Goal: Information Seeking & Learning: Check status

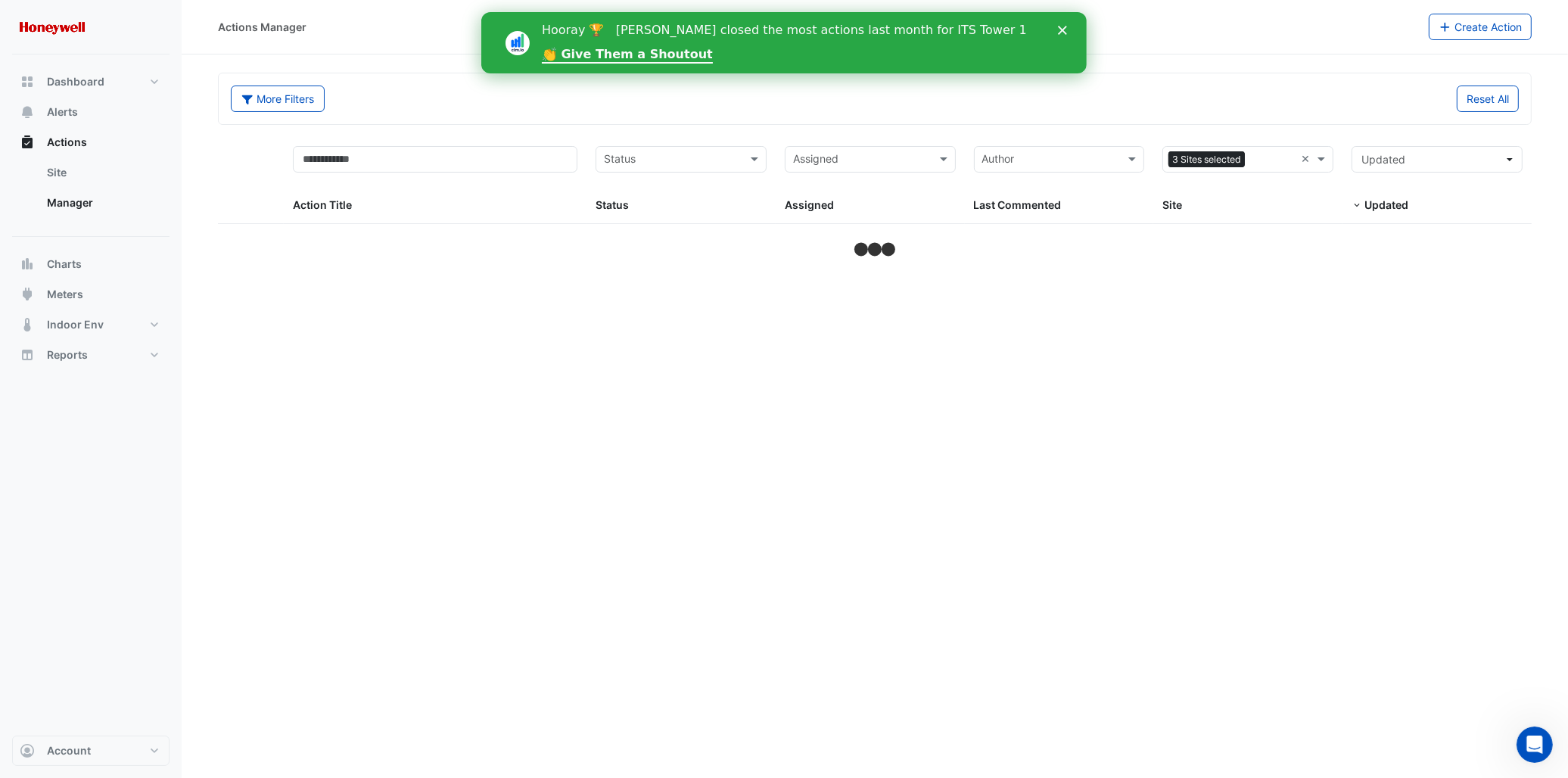
click at [1064, 27] on icon "Close" at bounding box center [1061, 30] width 9 height 9
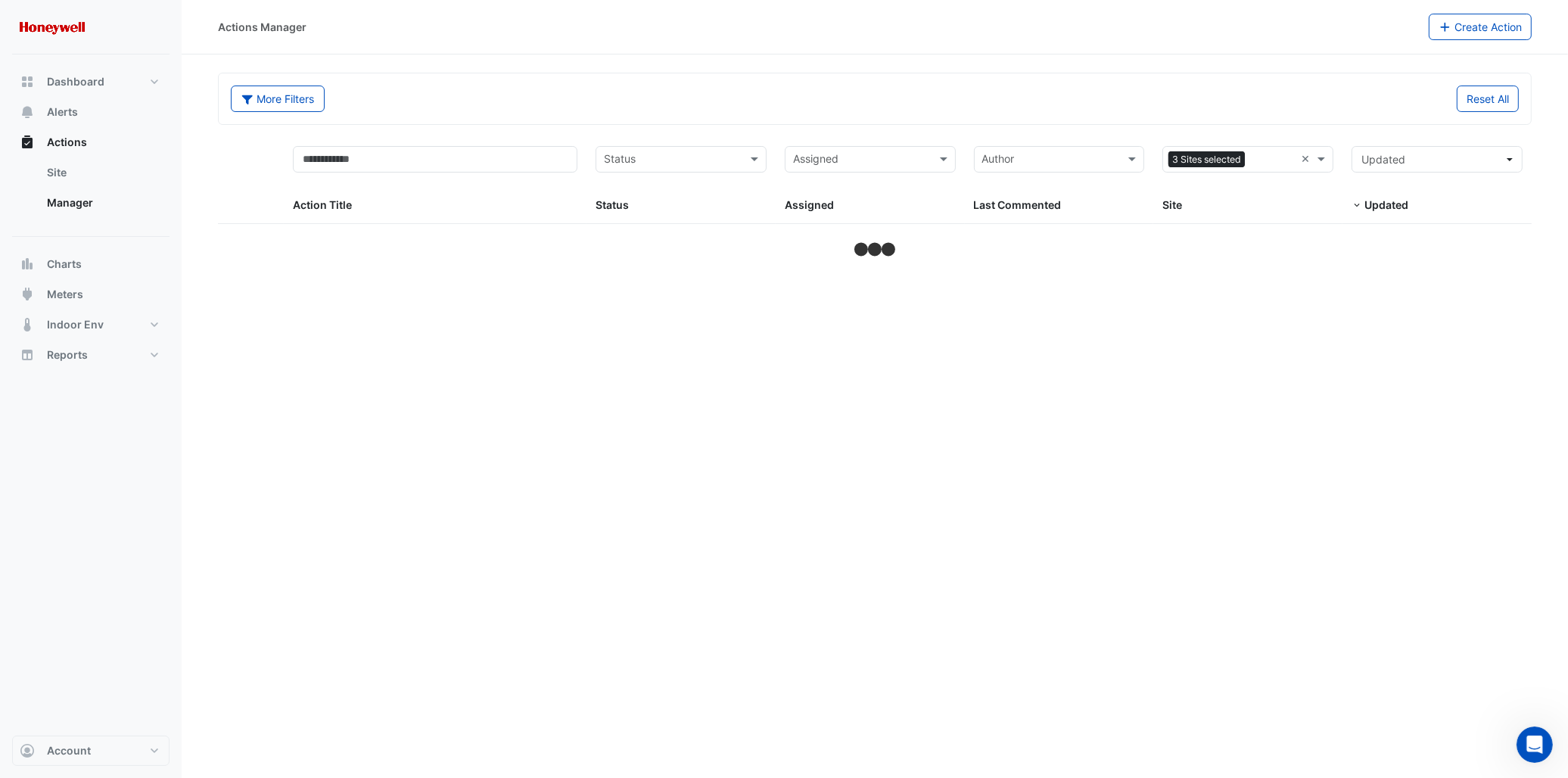
select select "***"
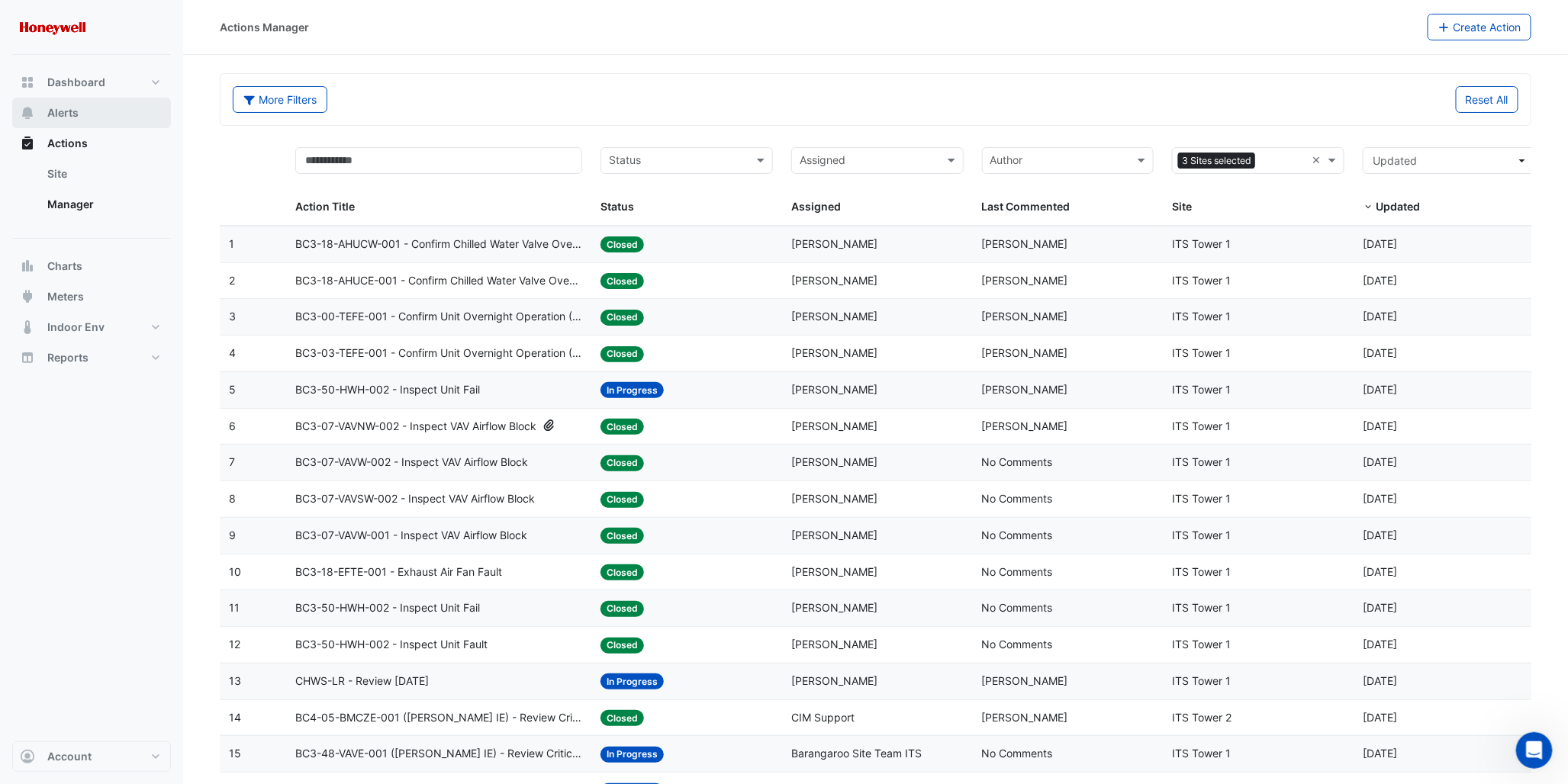
click at [48, 115] on span "Alerts" at bounding box center [63, 113] width 31 height 15
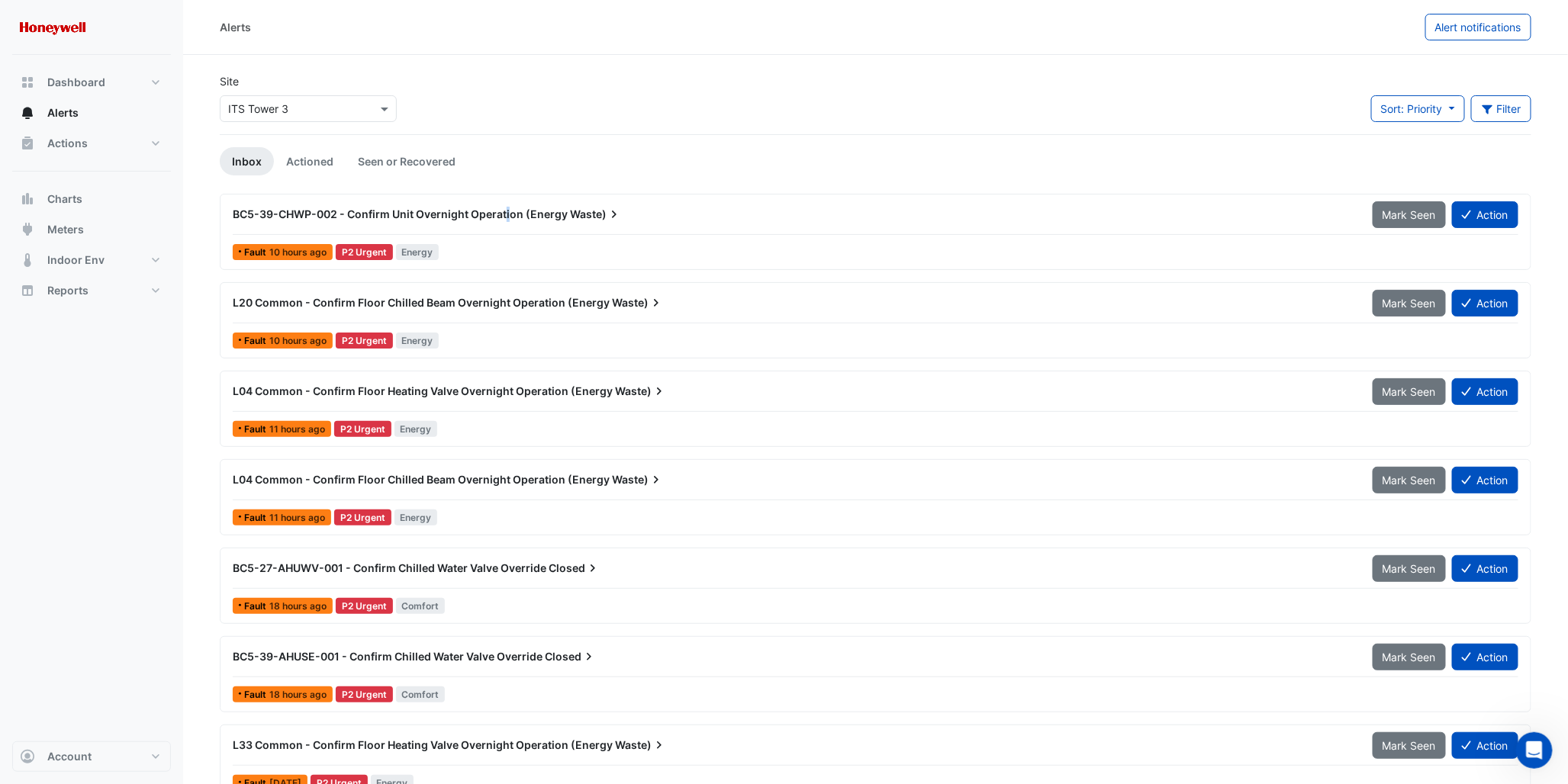
click at [506, 210] on span "BC5-39-CHWP-002 - Confirm Unit Overnight Operation (Energy" at bounding box center [400, 215] width 335 height 13
click at [274, 212] on span "BC5-39-CHWP-002 - Confirm Unit Overnight Operation (Energy" at bounding box center [400, 215] width 335 height 13
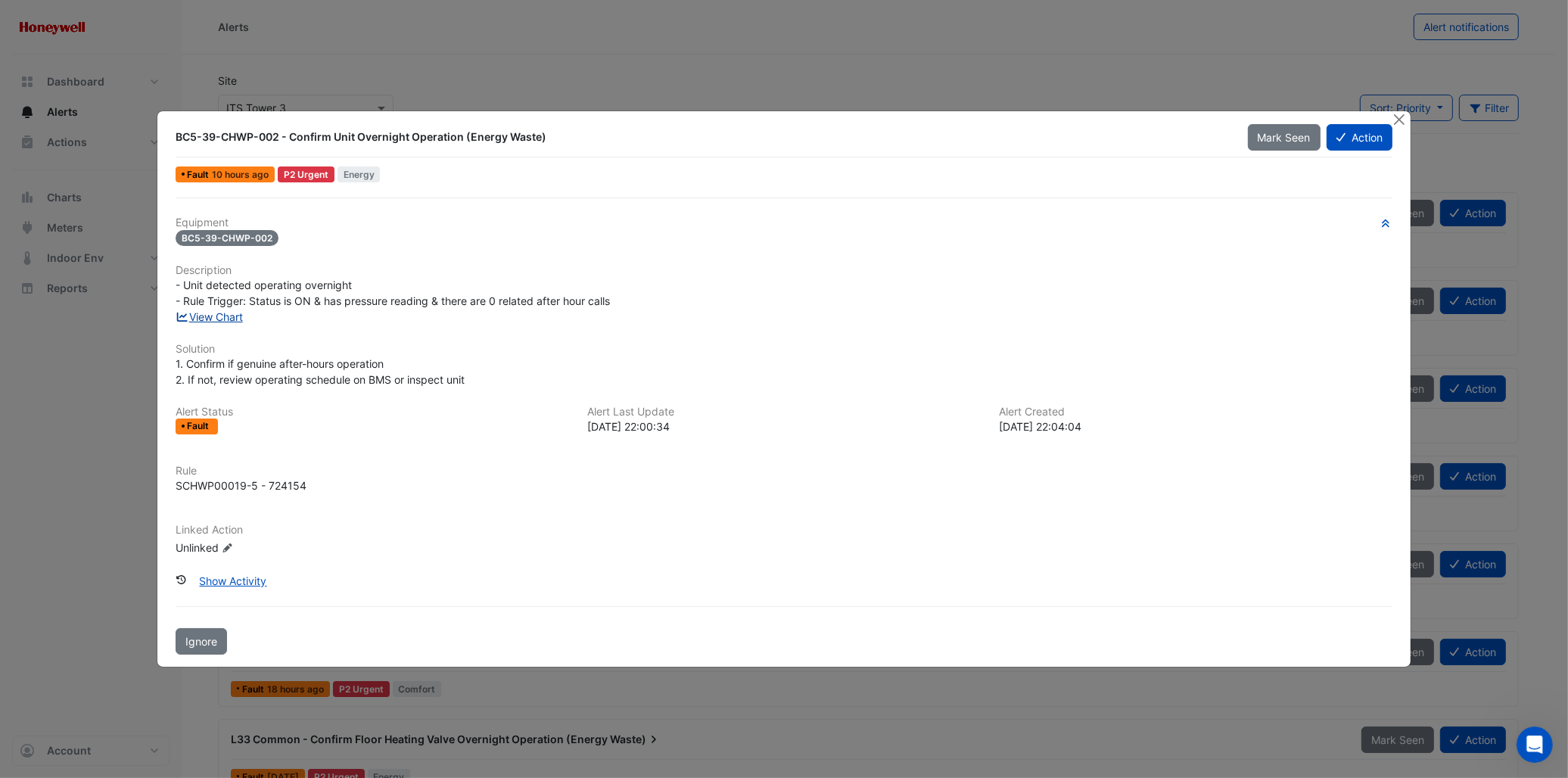
click at [216, 312] on link "View Chart" at bounding box center [209, 316] width 68 height 13
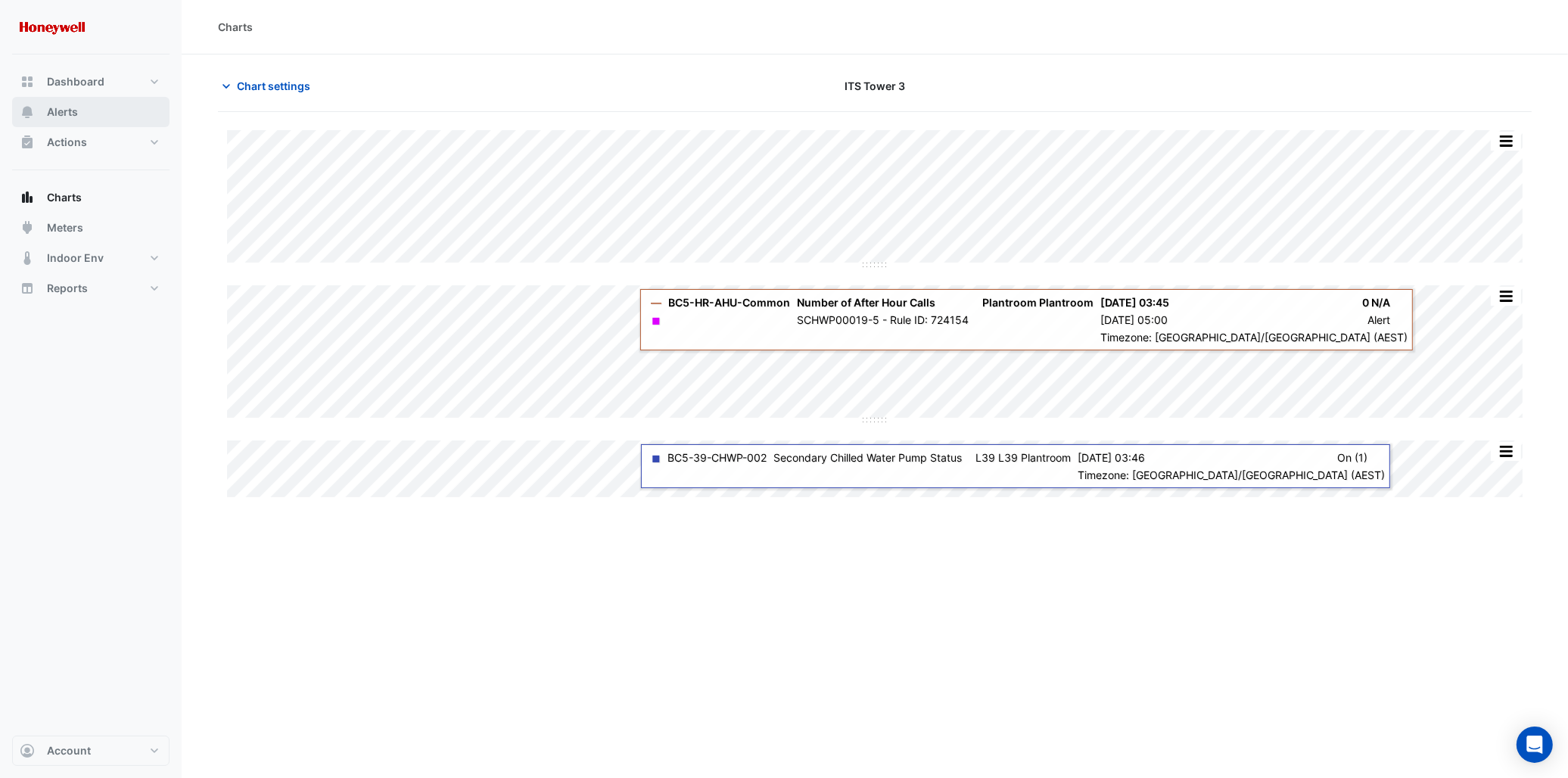
click at [72, 114] on span "Alerts" at bounding box center [62, 112] width 31 height 15
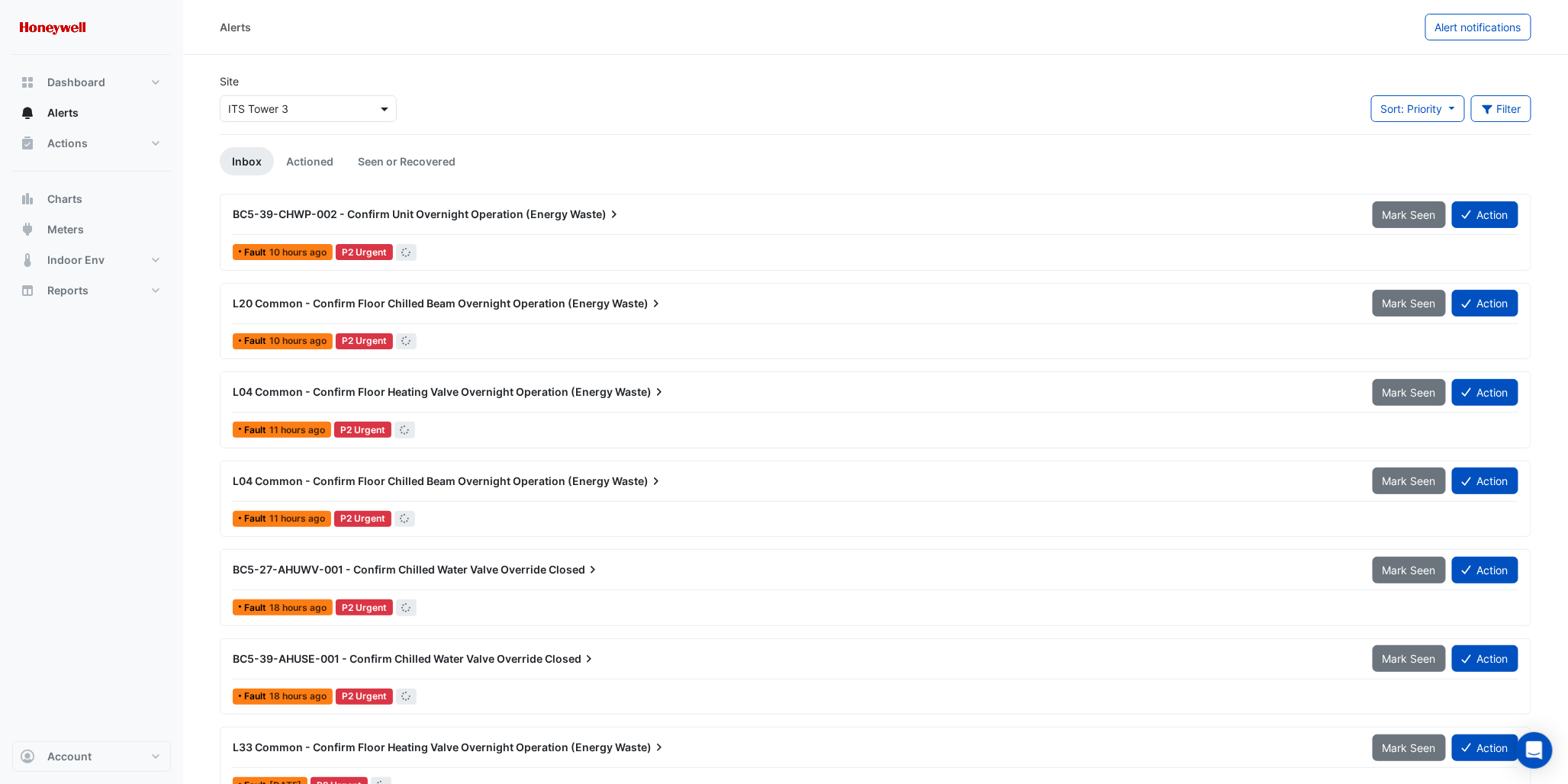
click at [385, 108] on span at bounding box center [387, 108] width 19 height 16
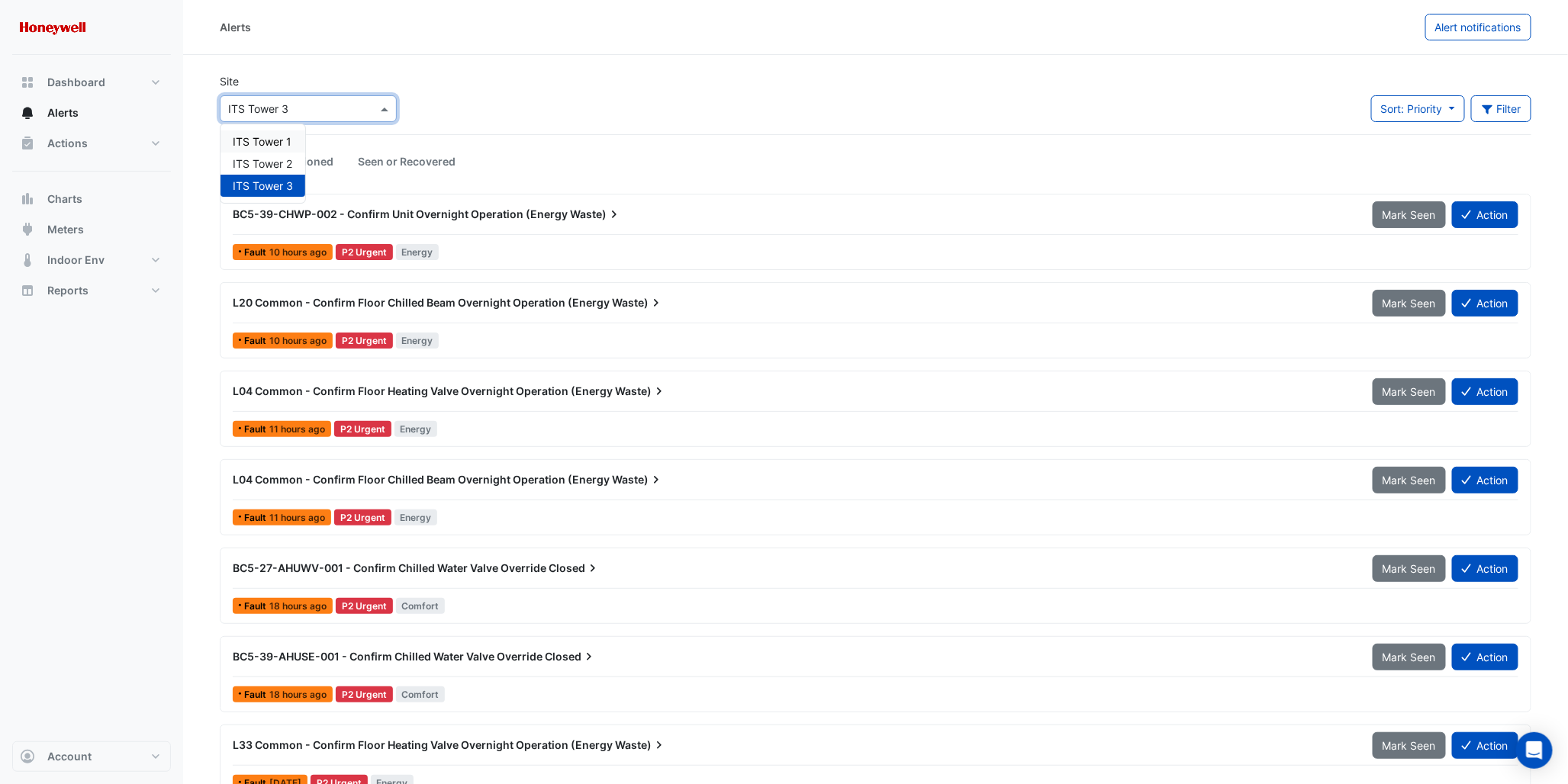
click at [267, 138] on span "ITS Tower 1" at bounding box center [262, 141] width 59 height 13
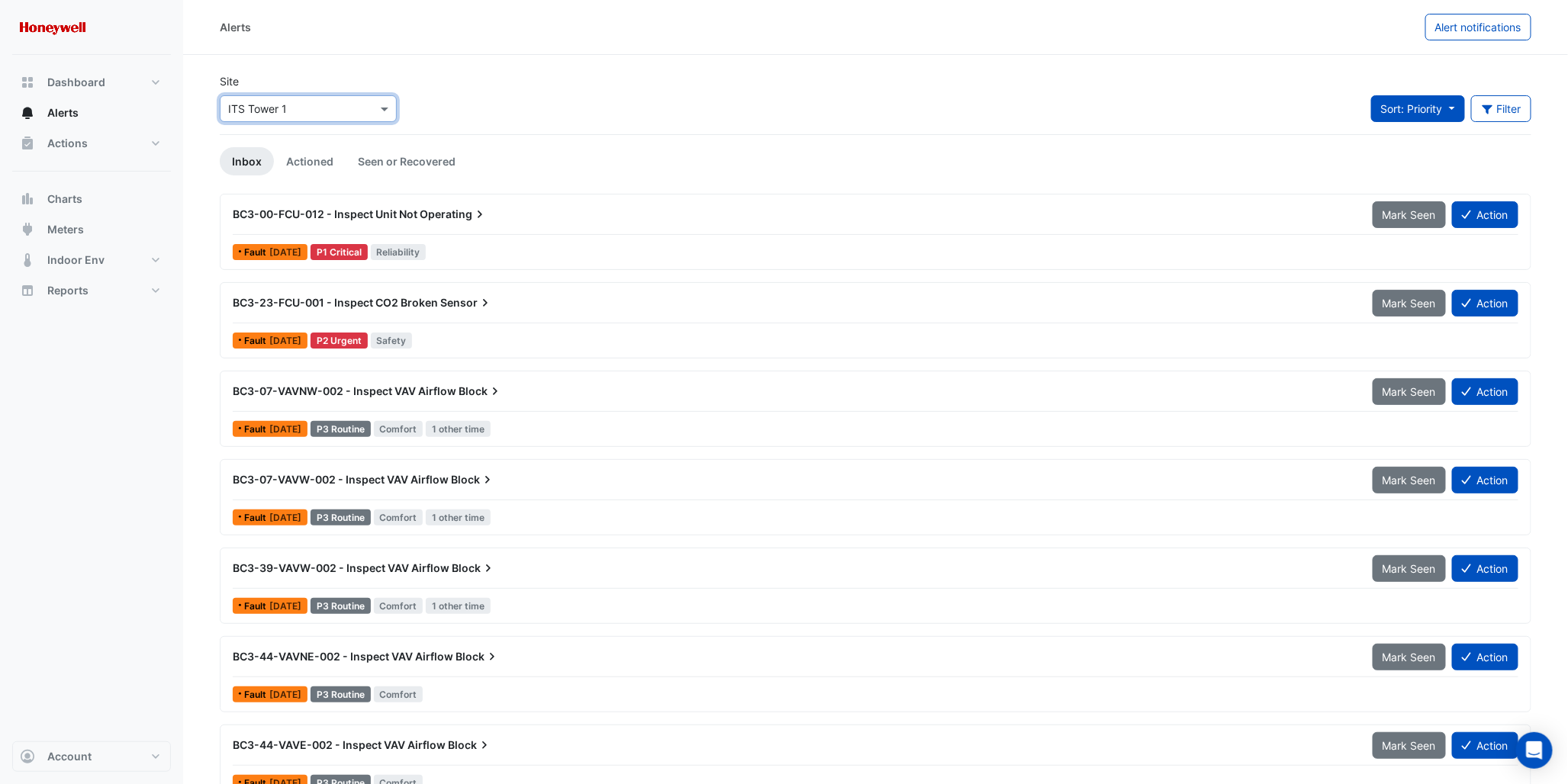
click at [1451, 108] on button "Sort: Priority" at bounding box center [1418, 108] width 94 height 27
click at [752, 170] on ul "Inbox Actioned Seen or Recovered" at bounding box center [875, 161] width 1312 height 28
click at [301, 158] on link "Actioned" at bounding box center [310, 161] width 72 height 28
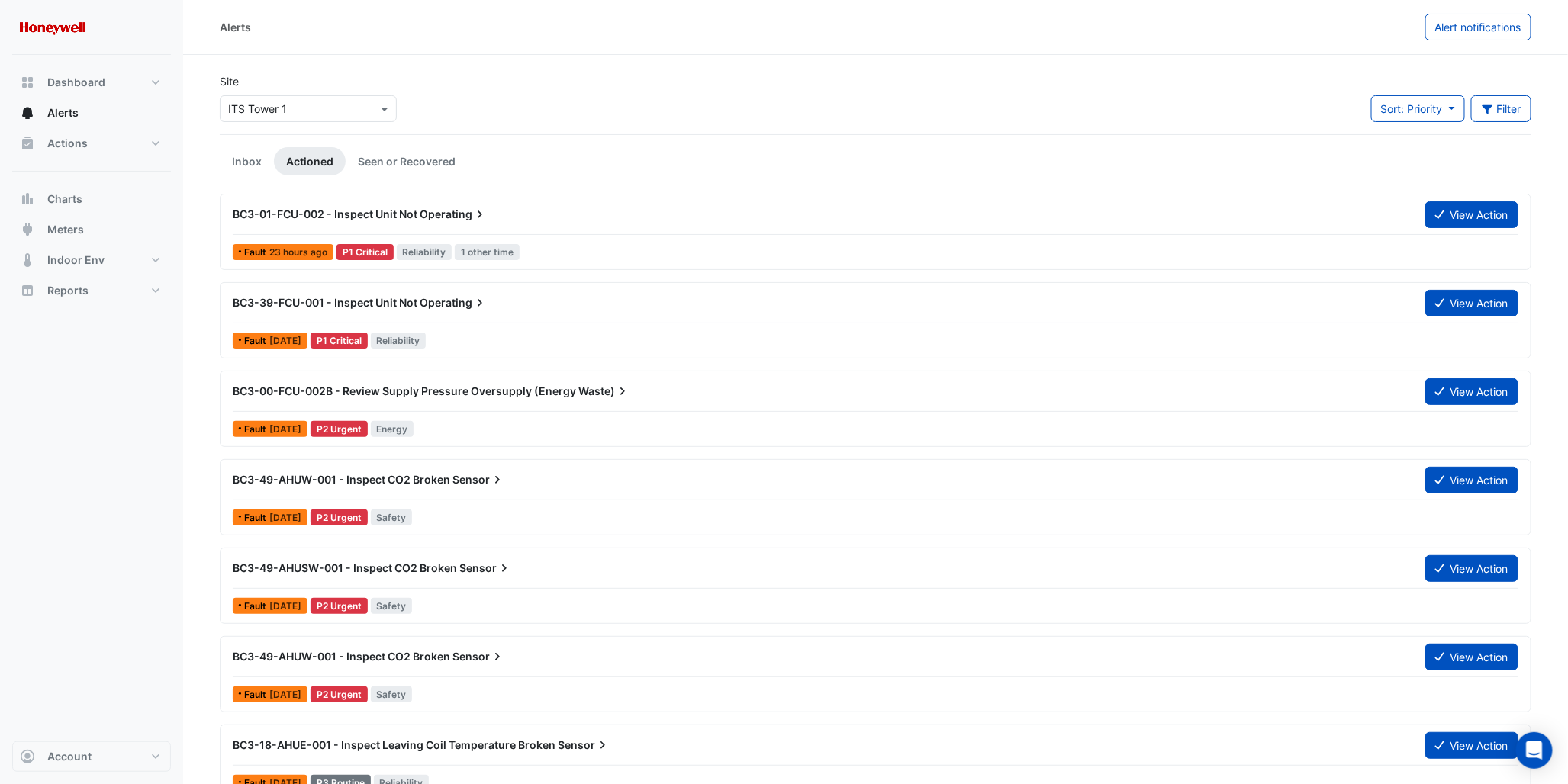
click at [409, 216] on span "BC3-01-FCU-002 - Inspect Unit Not" at bounding box center [325, 215] width 184 height 13
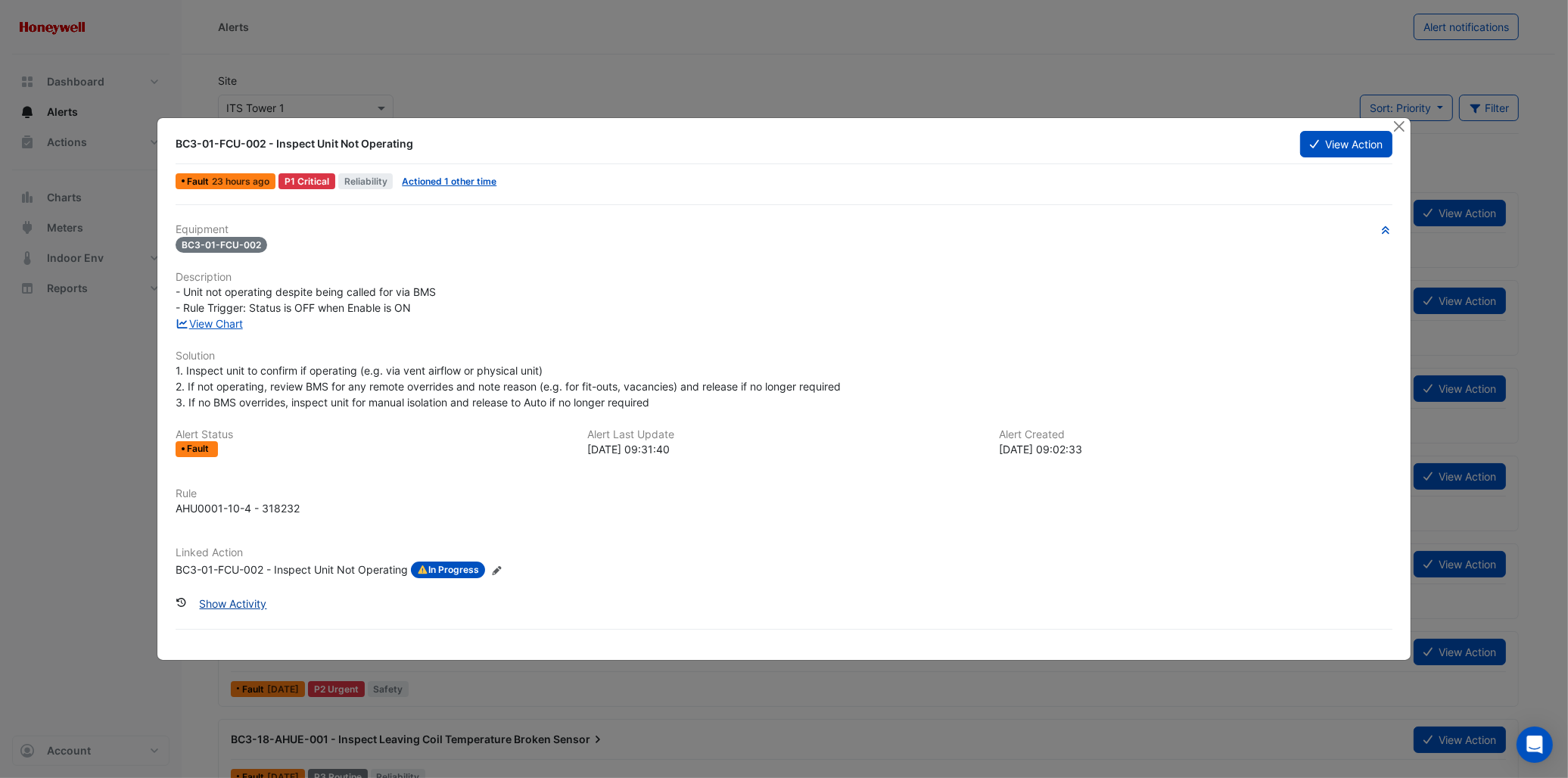
click at [232, 600] on button "Show Activity" at bounding box center [234, 604] width 87 height 26
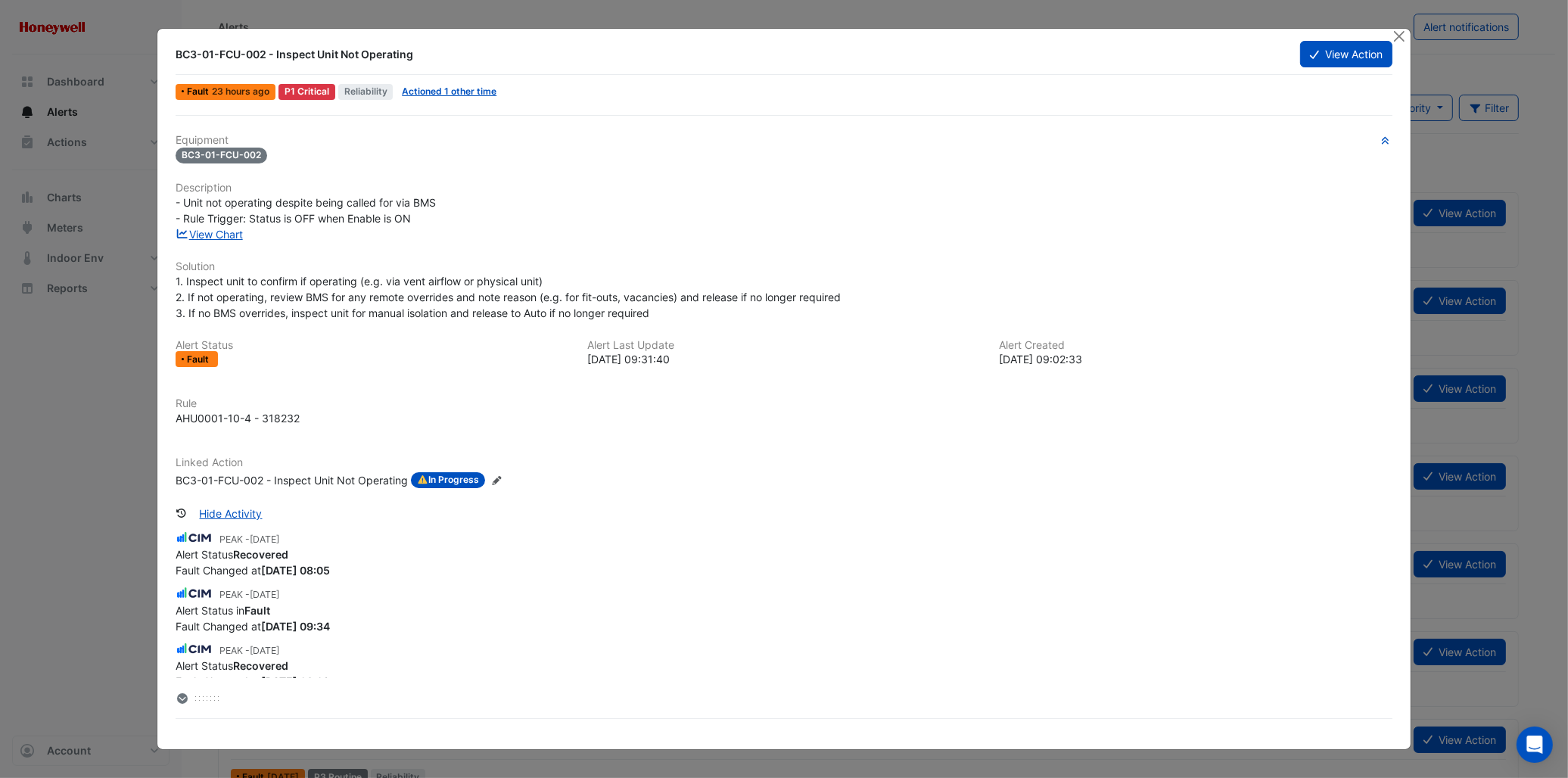
scroll to position [504, 0]
click at [434, 94] on link "Actioned 1 other time" at bounding box center [449, 91] width 94 height 11
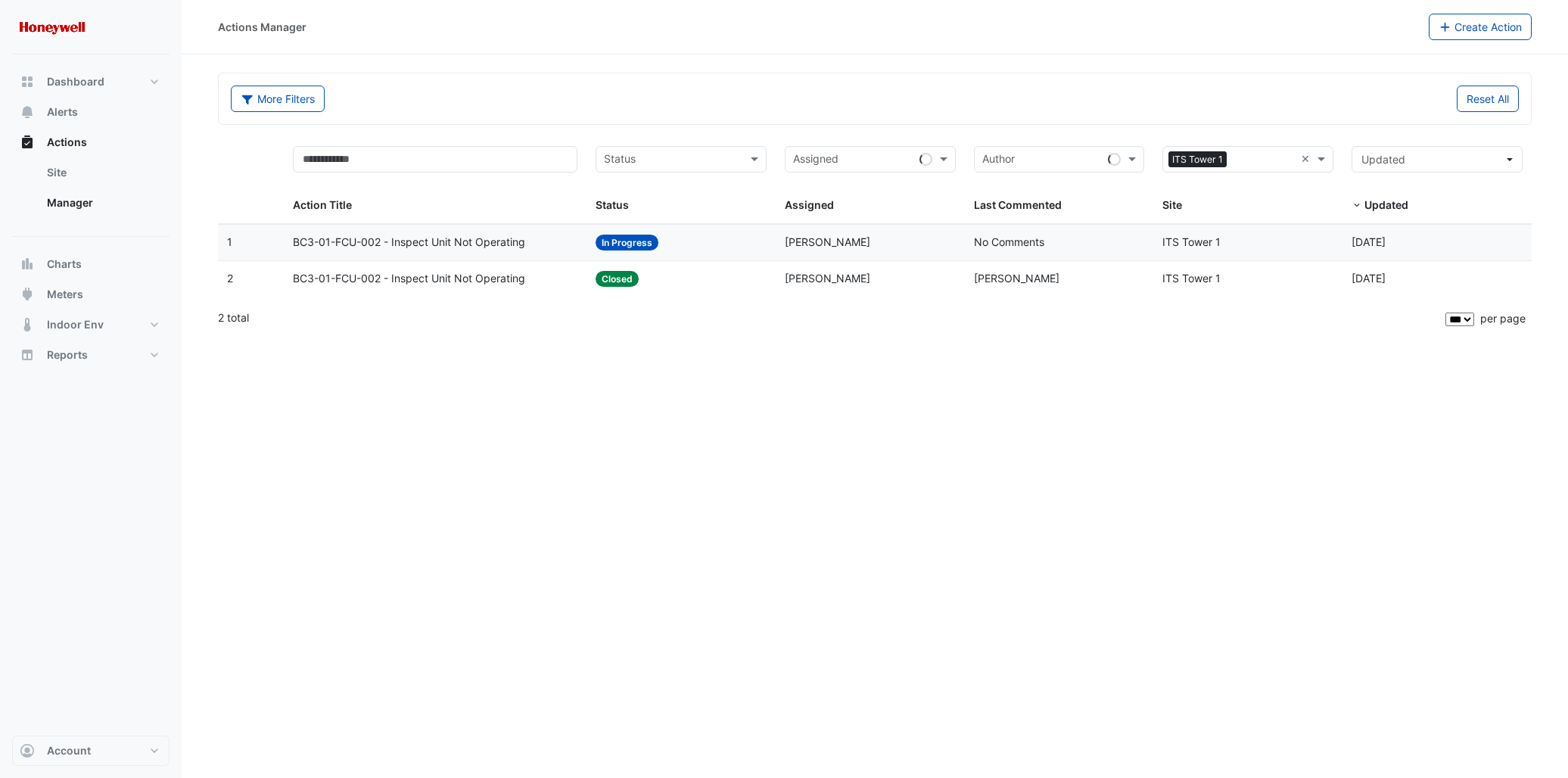
select select "***"
click at [424, 275] on span "BC3-01-FCU-002 - Inspect Unit Not Operating" at bounding box center [409, 279] width 233 height 17
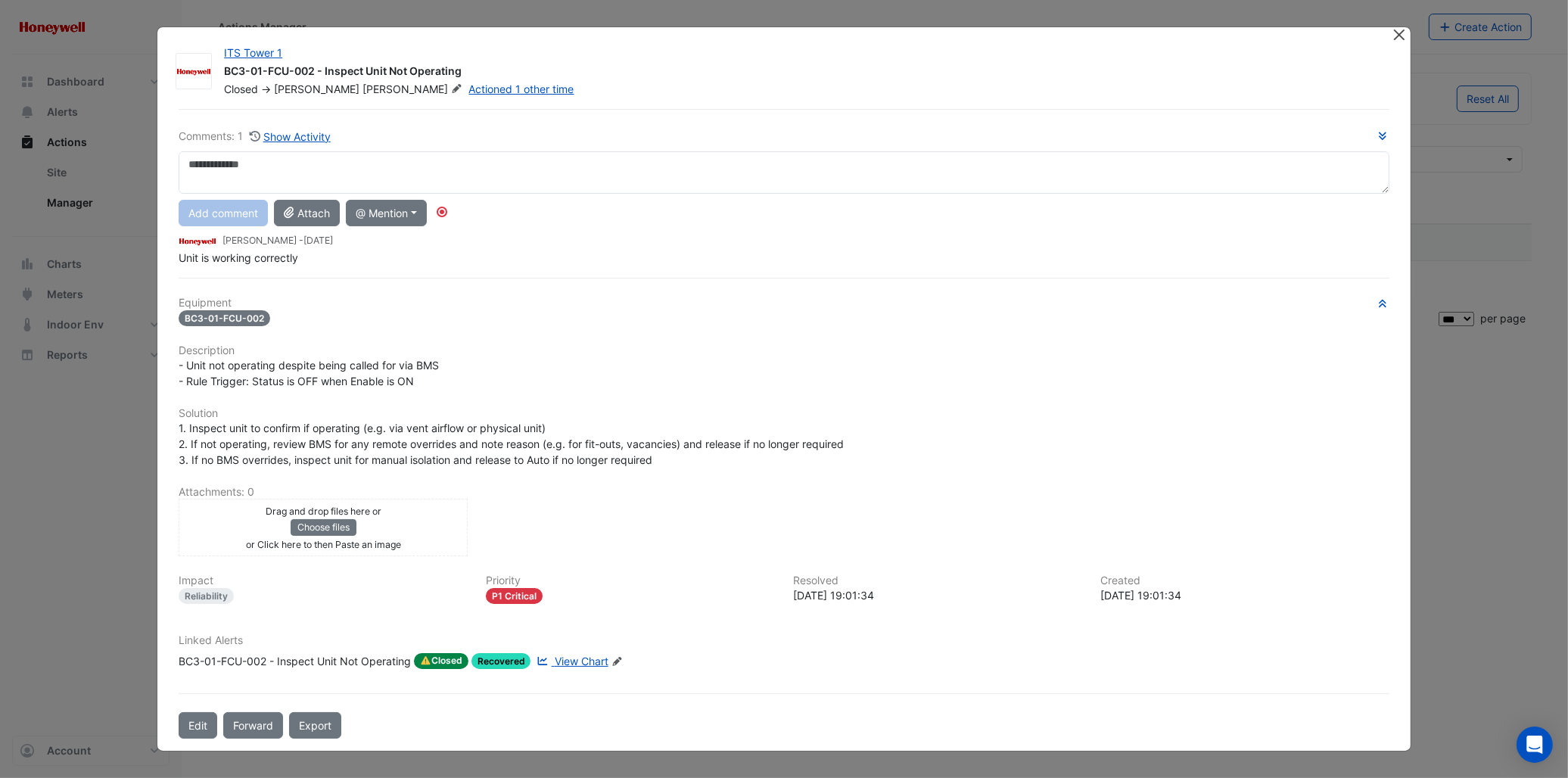
click at [1400, 34] on button "Close" at bounding box center [1398, 35] width 16 height 16
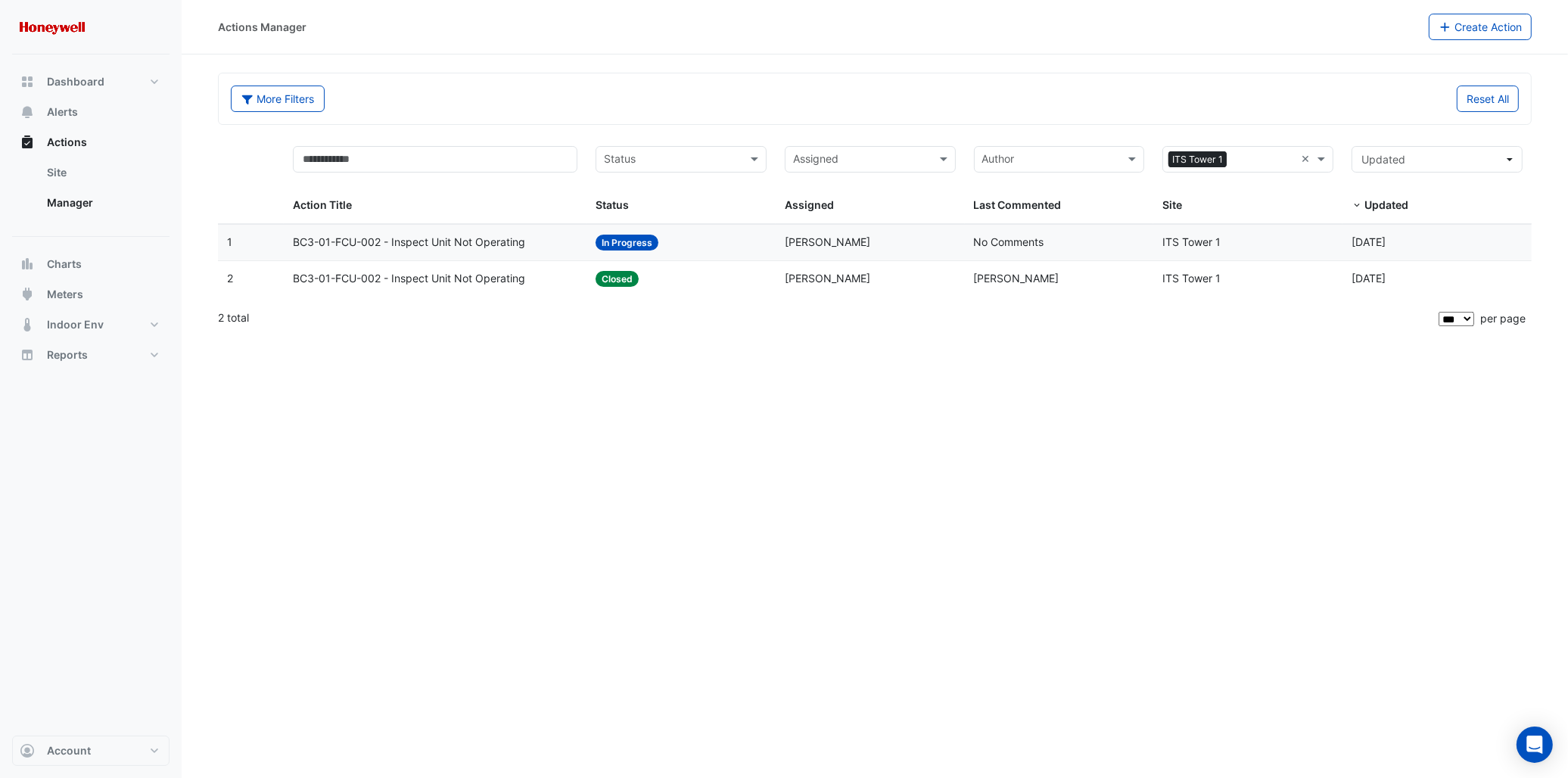
click at [398, 244] on span "BC3-01-FCU-002 - Inspect Unit Not Operating" at bounding box center [409, 242] width 233 height 17
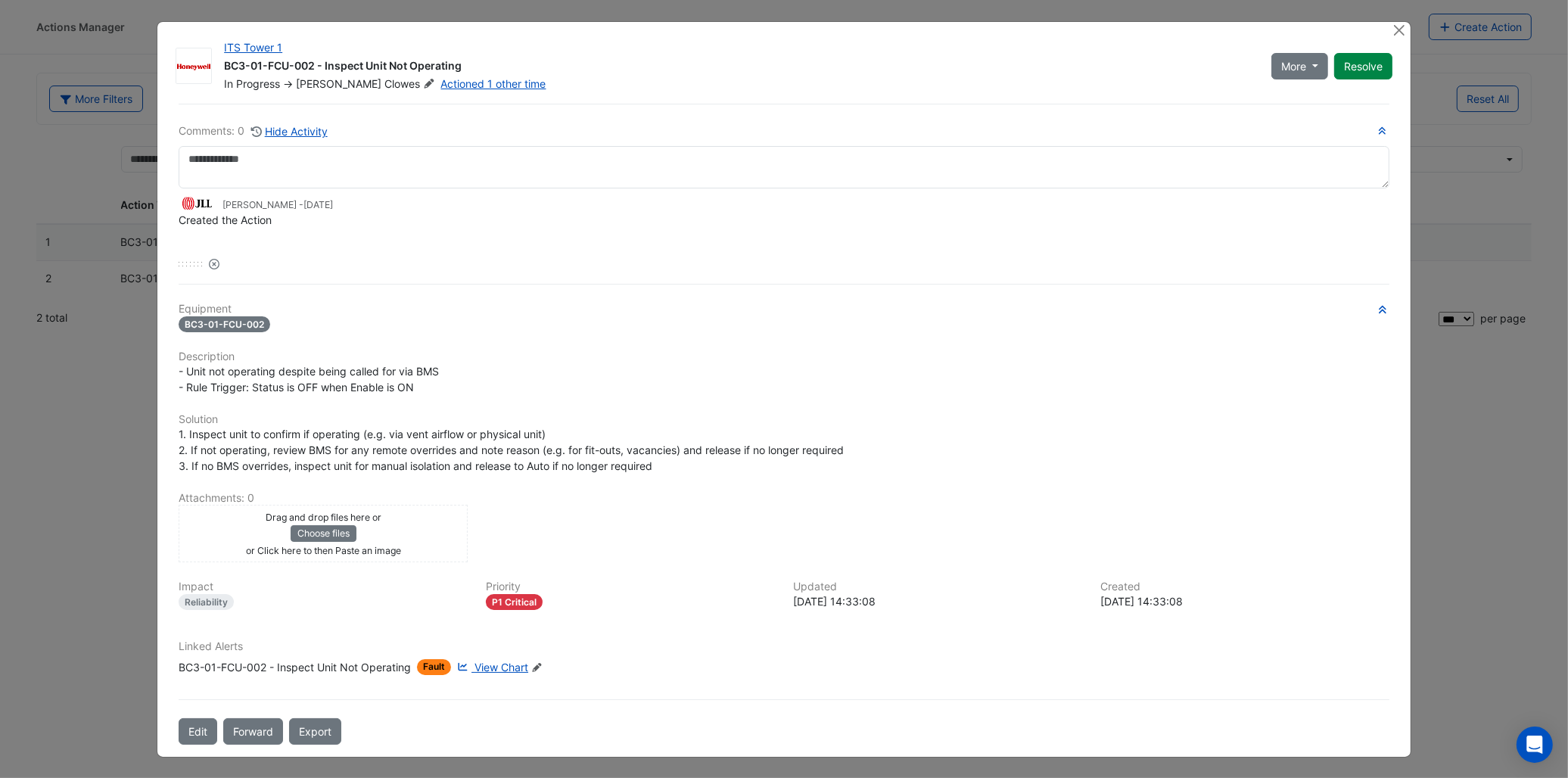
click at [492, 666] on span "View Chart" at bounding box center [501, 667] width 54 height 13
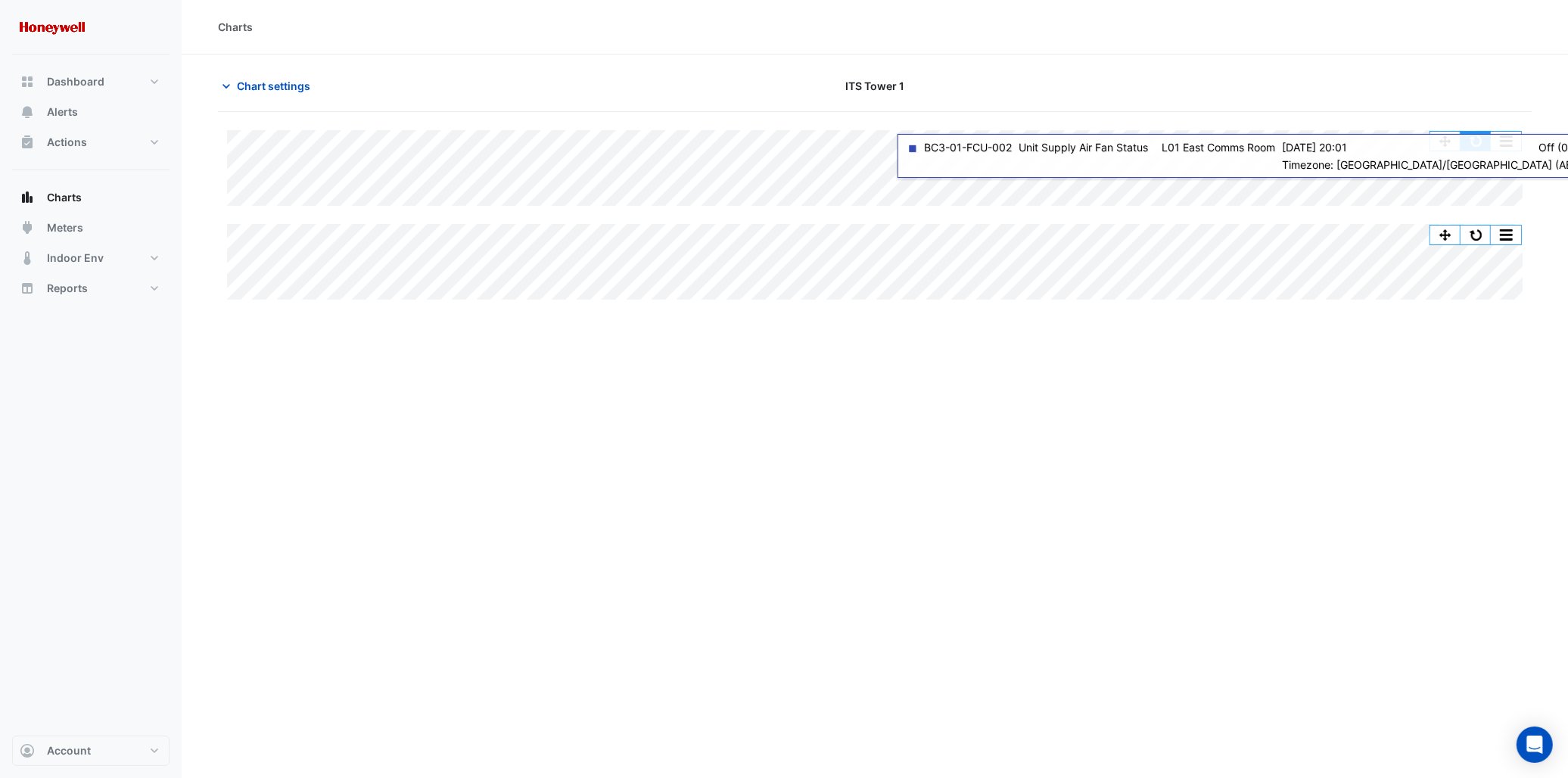
click at [1479, 144] on button "button" at bounding box center [1476, 141] width 30 height 19
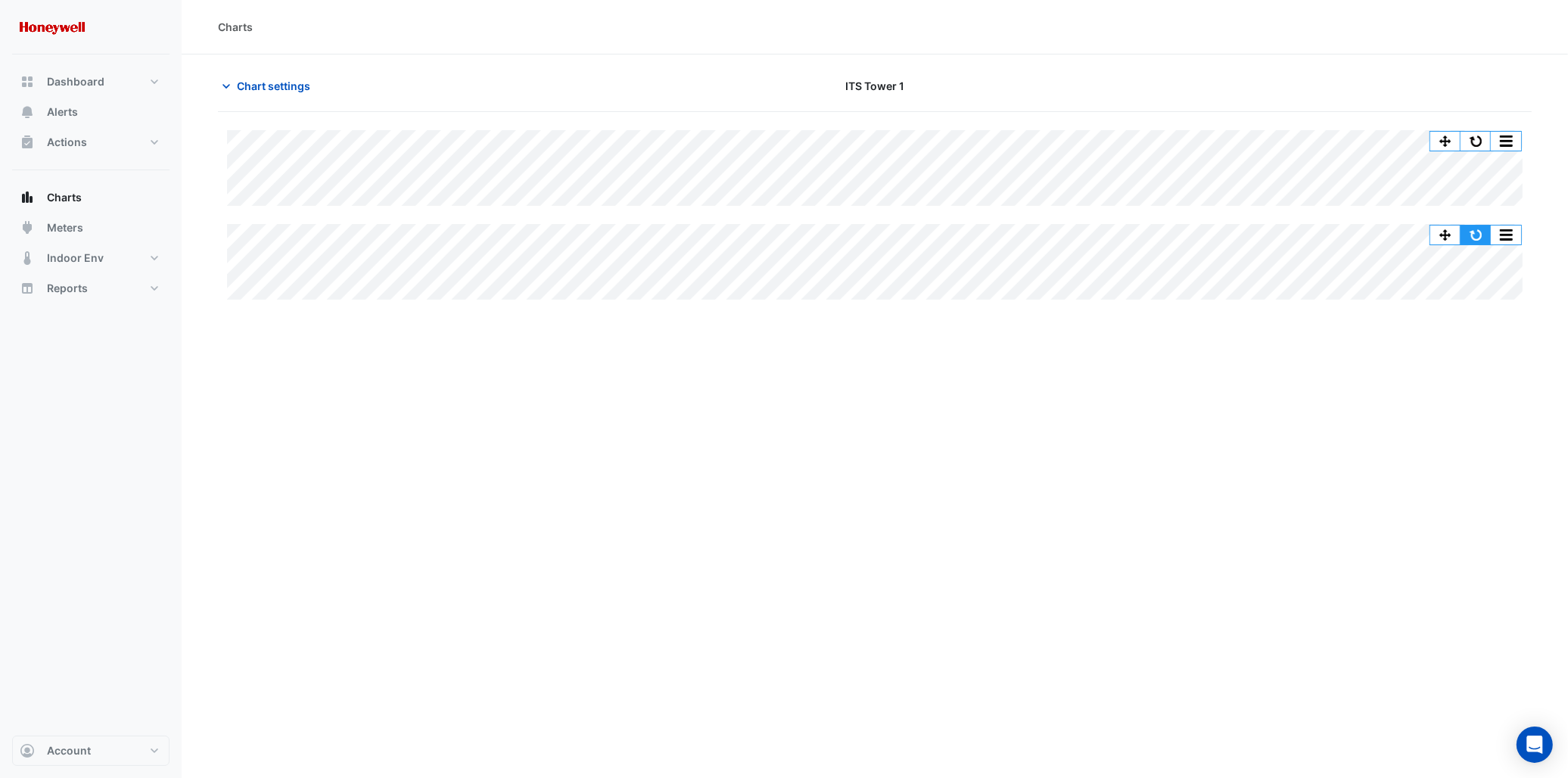
click at [1486, 231] on button "button" at bounding box center [1476, 235] width 30 height 19
click at [1473, 240] on button "button" at bounding box center [1476, 235] width 30 height 19
click at [279, 89] on span "Chart settings" at bounding box center [273, 86] width 73 height 16
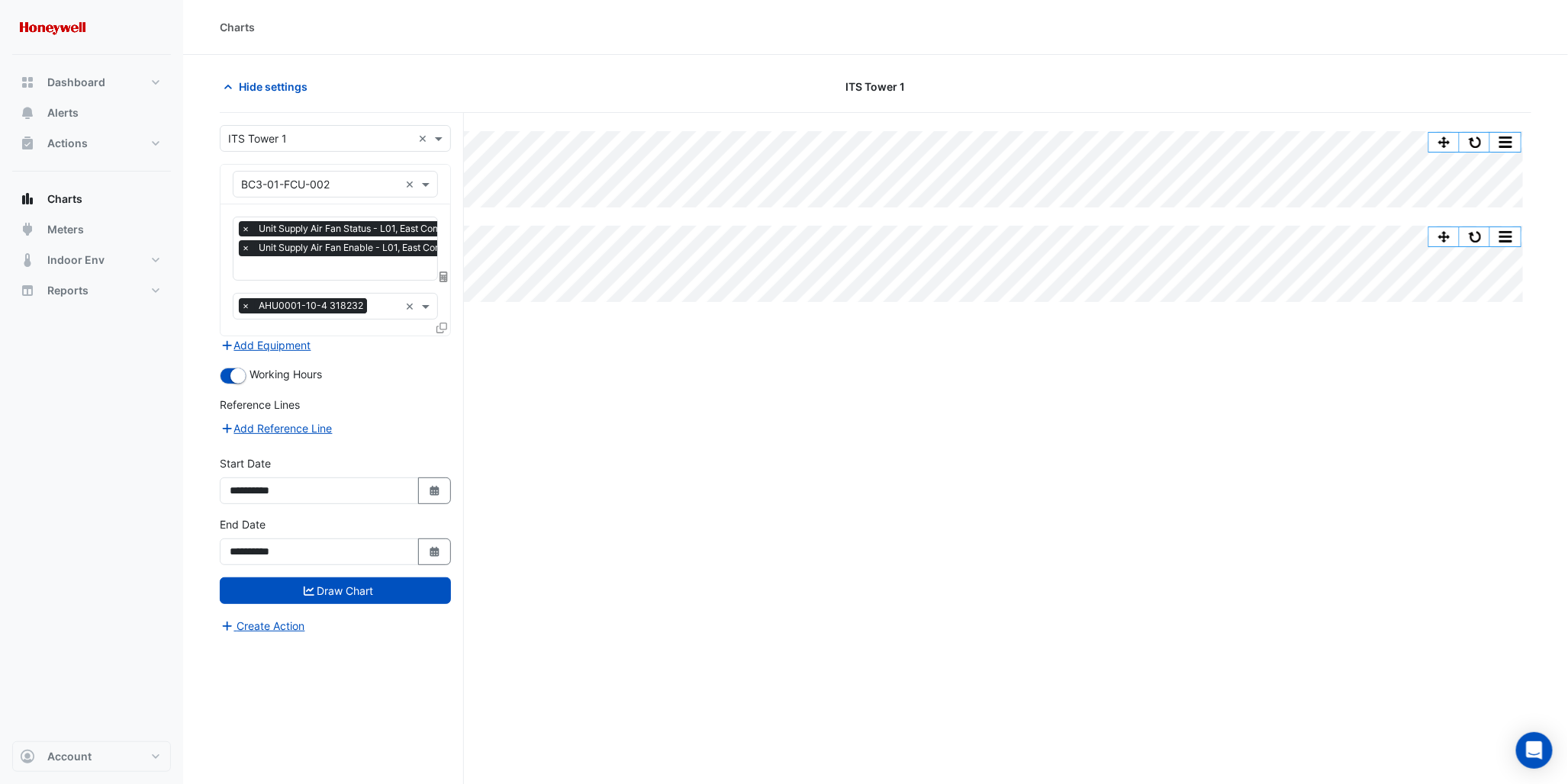
click at [302, 270] on input "text" at bounding box center [367, 270] width 251 height 16
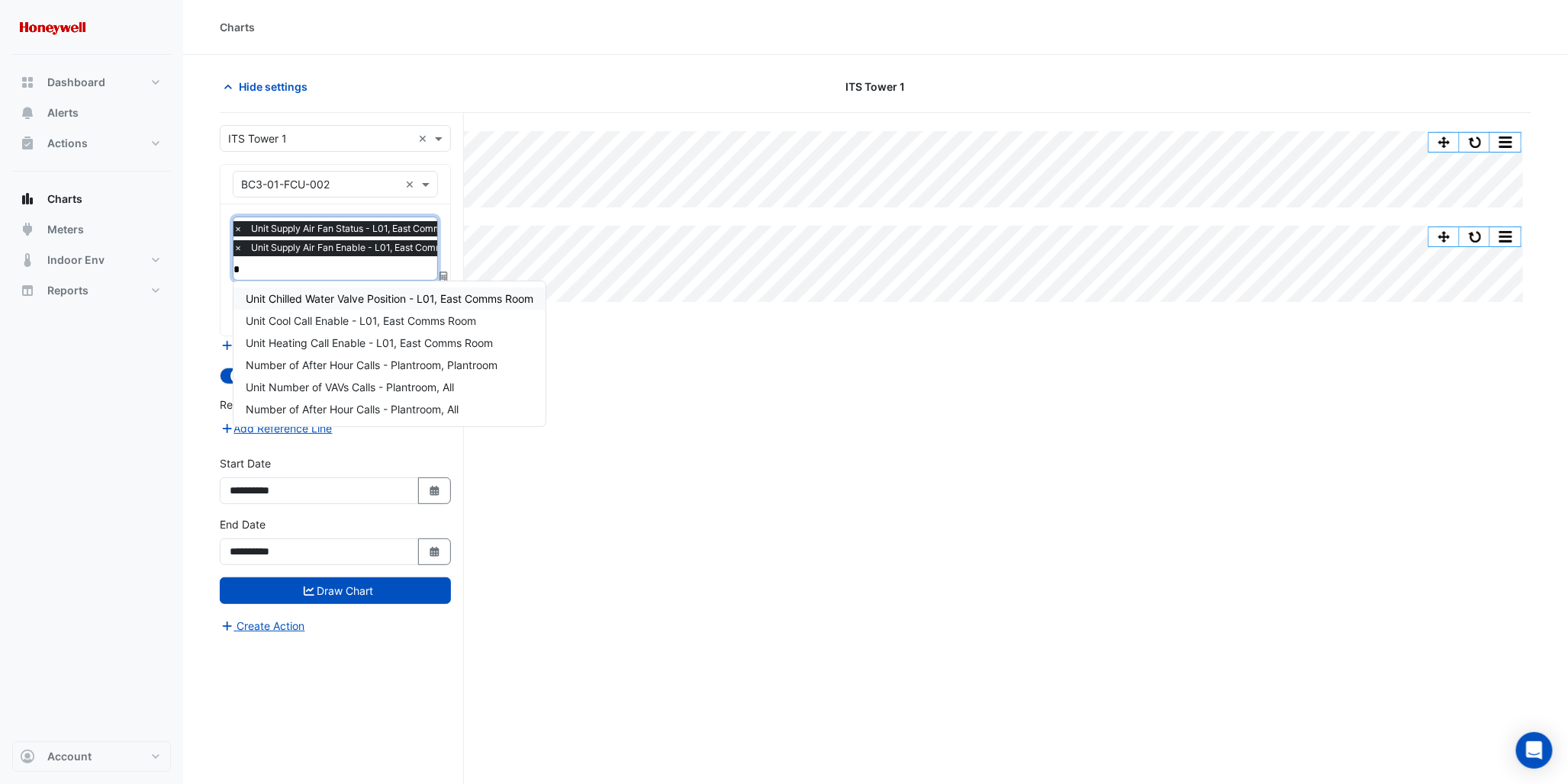
type input "**"
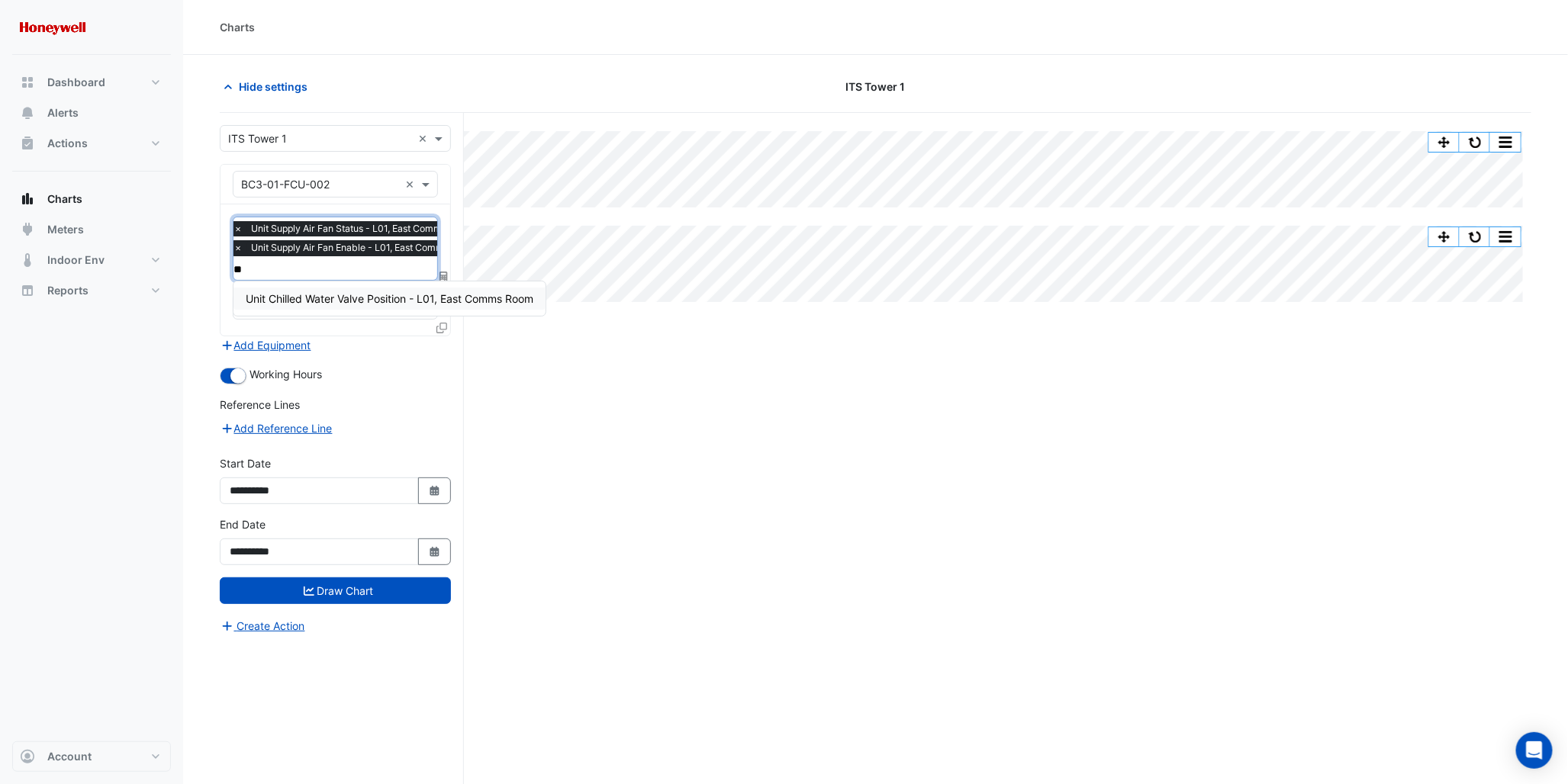
click at [348, 299] on span "Unit Chilled Water Valve Position - L01, East Comms Room" at bounding box center [389, 299] width 288 height 13
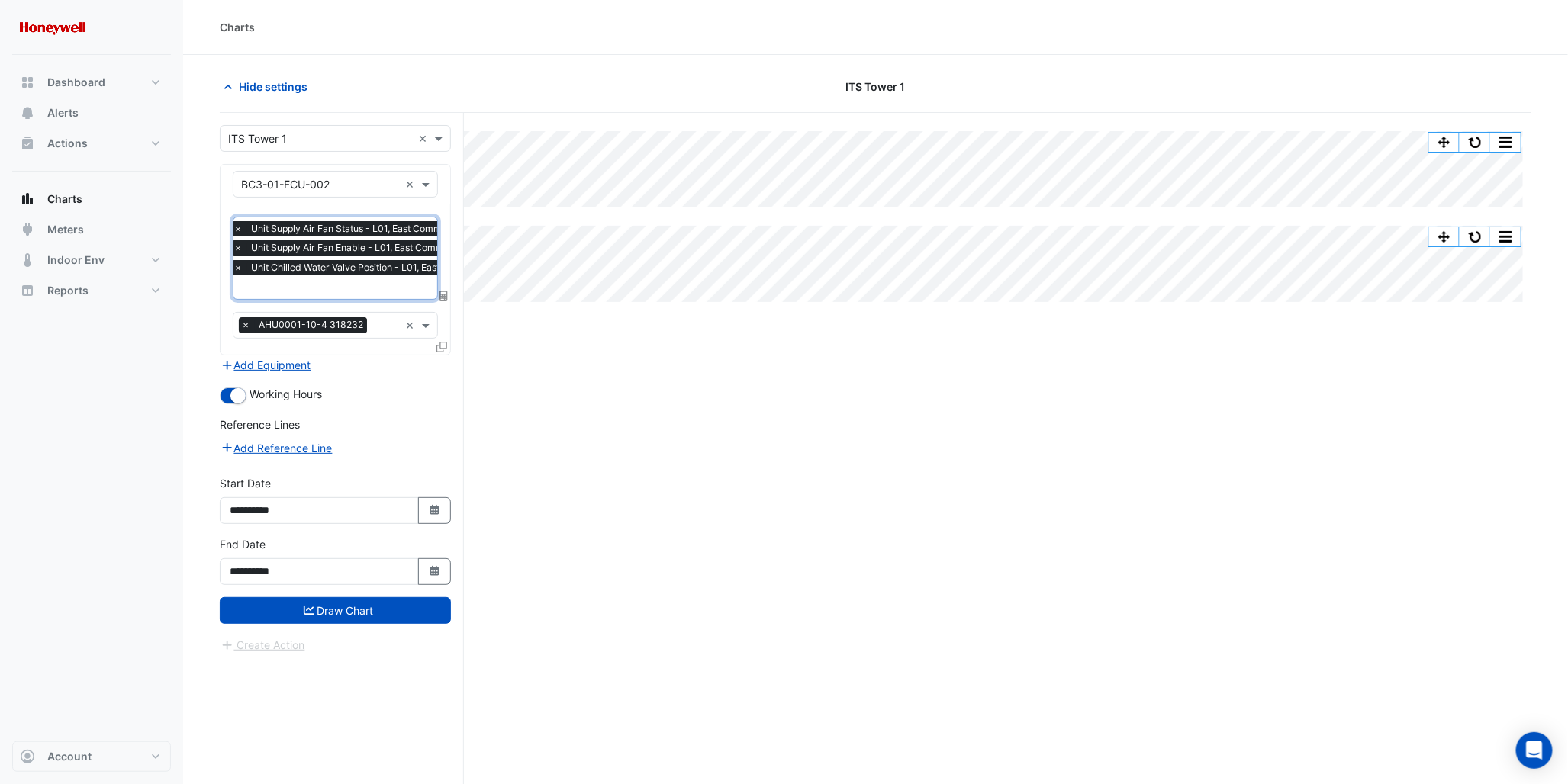
drag, startPoint x: 346, startPoint y: 613, endPoint x: 327, endPoint y: 624, distance: 22.0
click at [347, 613] on button "Draw Chart" at bounding box center [334, 610] width 231 height 27
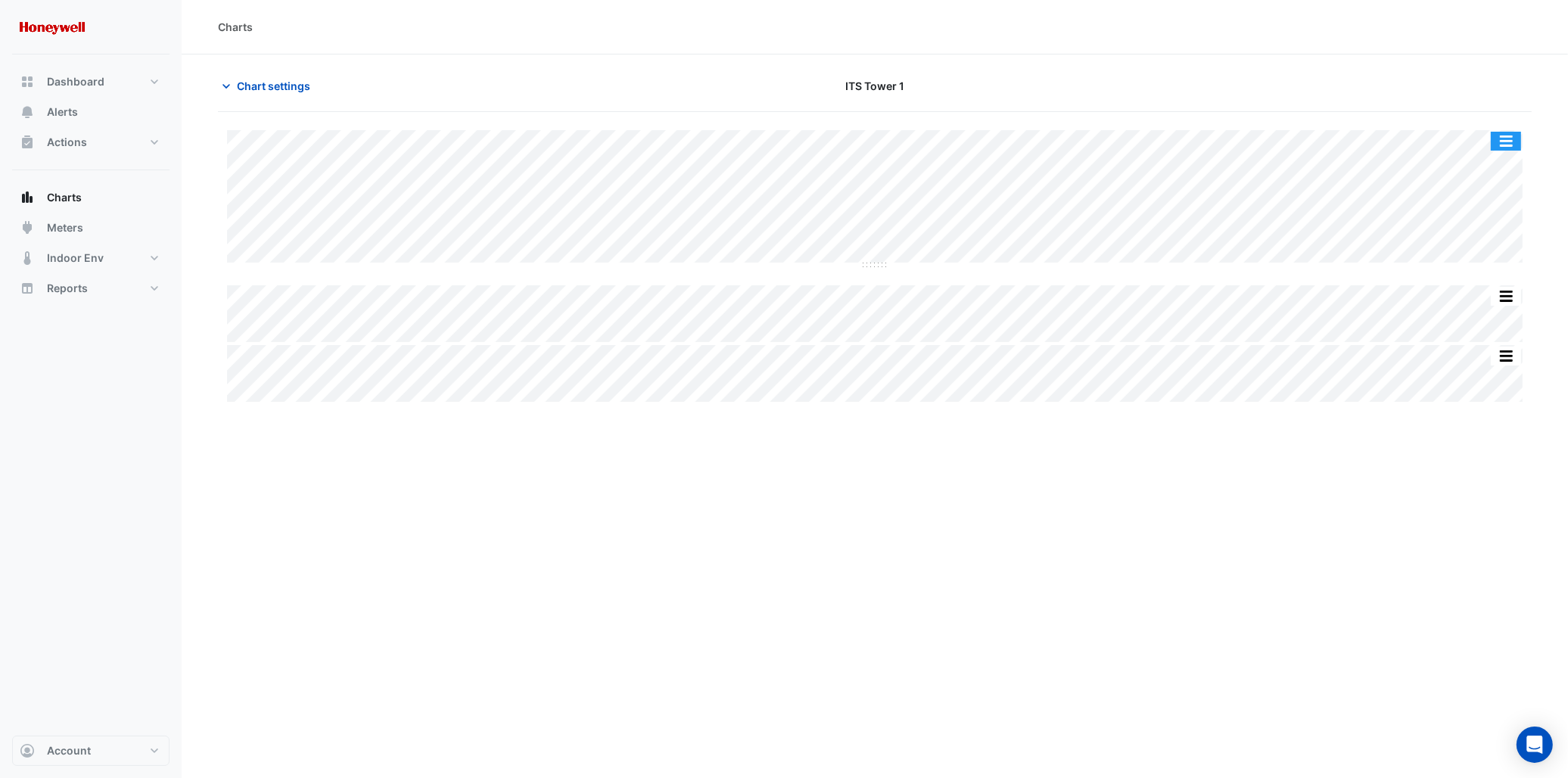
click at [1511, 138] on button "button" at bounding box center [1506, 141] width 30 height 19
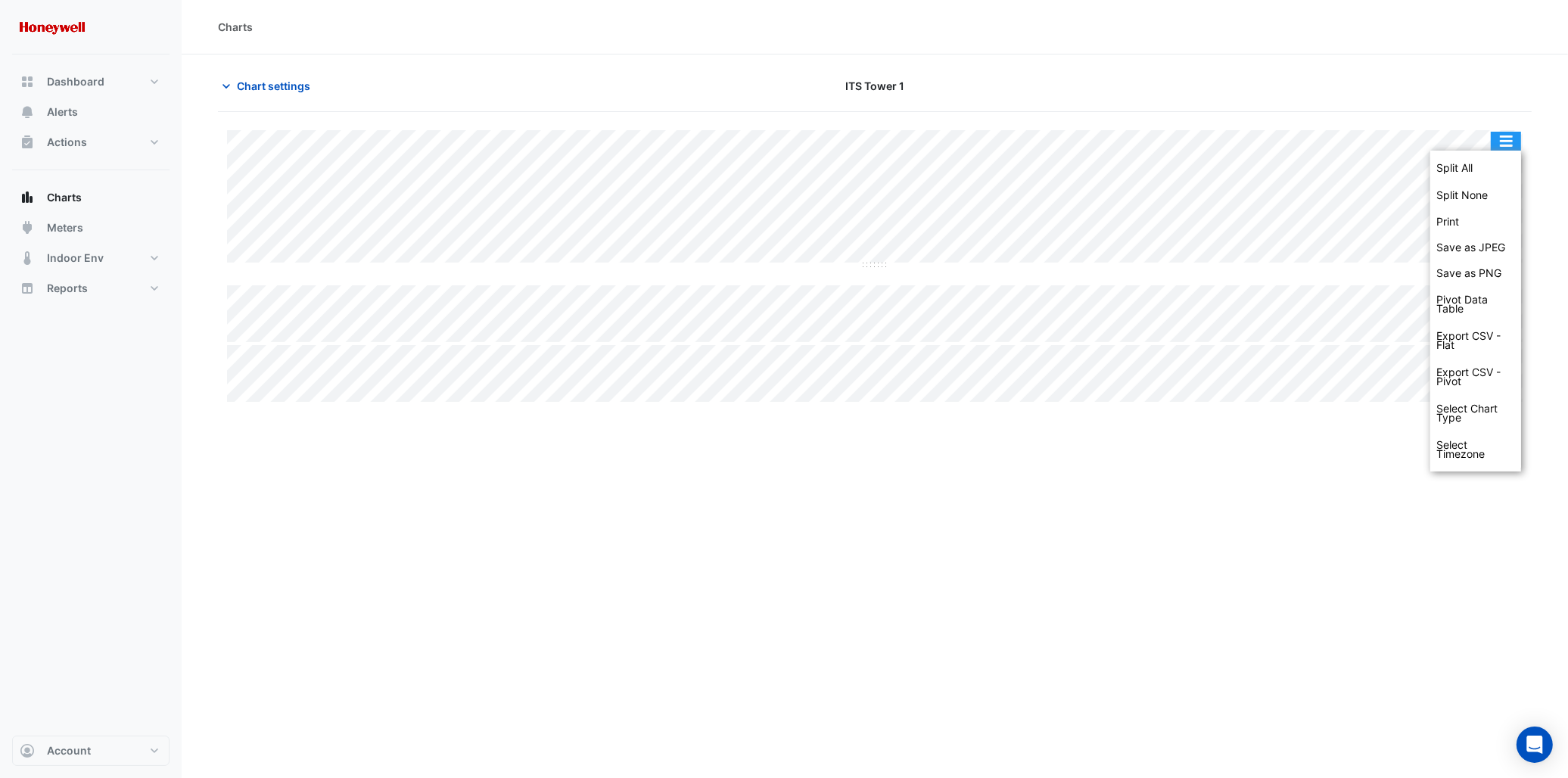
click at [1511, 138] on button "button" at bounding box center [1506, 141] width 30 height 19
